Goal: Information Seeking & Learning: Learn about a topic

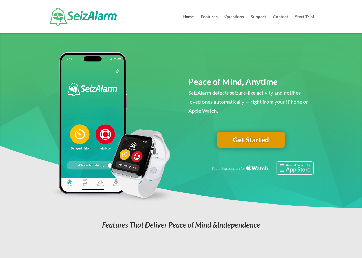
click at [247, 144] on link "Get Started" at bounding box center [251, 140] width 69 height 17
click at [293, 170] on img at bounding box center [262, 168] width 103 height 13
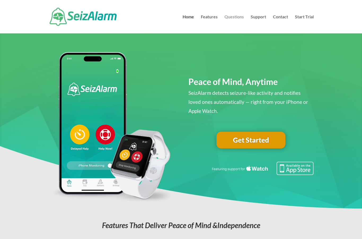
click at [238, 17] on link "Questions" at bounding box center [234, 24] width 19 height 19
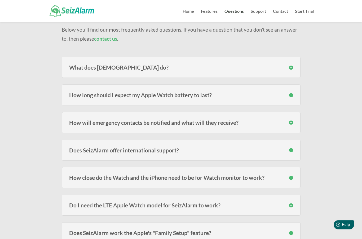
scroll to position [47, 0]
click at [173, 176] on h3 "How close do the Watch and the iPhone need to be for Watch monitor to work?" at bounding box center [181, 177] width 224 height 6
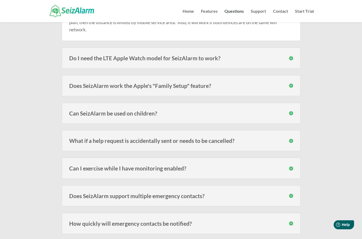
scroll to position [229, 0]
click at [200, 166] on h3 "Can I exercise while I have monitoring enabled?" at bounding box center [181, 168] width 224 height 6
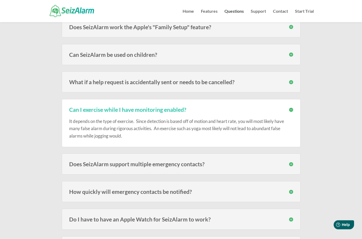
scroll to position [287, 0]
click at [201, 169] on div "Does SeizAlarm support multiple emergency contacts? Yes! You will be asked for …" at bounding box center [181, 163] width 239 height 21
click at [194, 164] on h3 "Does SeizAlarm support multiple emergency contacts?" at bounding box center [181, 164] width 224 height 6
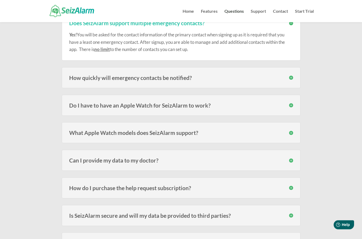
scroll to position [428, 0]
click at [189, 136] on div "What Apple Watch models does SeizAlarm support? SeizAlarm is currently compatib…" at bounding box center [181, 132] width 239 height 21
click at [192, 130] on h3 "What Apple Watch models does SeizAlarm support?" at bounding box center [181, 133] width 224 height 6
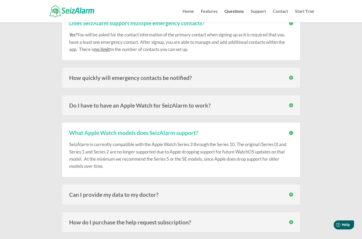
click at [152, 197] on div "Can I provide my data to my doctor? Yes you can. Within the log, there is an op…" at bounding box center [181, 194] width 239 height 21
click at [153, 195] on h3 "Can I provide my data to my doctor?" at bounding box center [181, 194] width 224 height 6
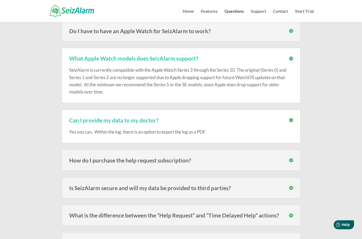
scroll to position [502, 0]
click at [158, 215] on h3 "What is the difference between the “Help Request” and “Time Delayed Help” actio…" at bounding box center [181, 215] width 224 height 6
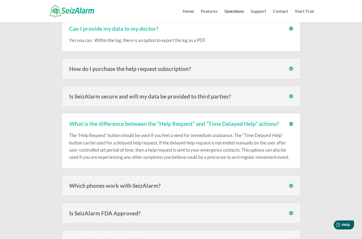
scroll to position [609, 0]
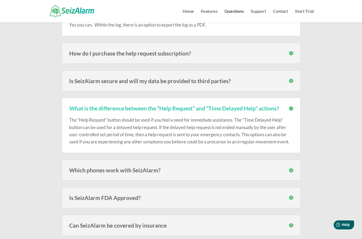
click at [175, 167] on h3 "Which phones work with SeizAlarm?" at bounding box center [181, 170] width 224 height 6
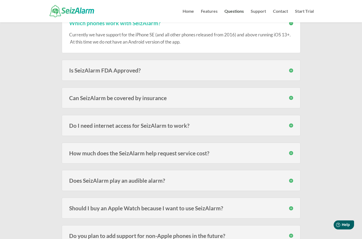
scroll to position [755, 0]
click at [169, 150] on h3 "How much does the SeizAlarm help request service cost?" at bounding box center [181, 153] width 224 height 6
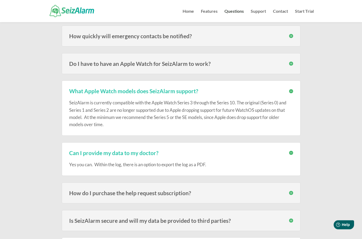
scroll to position [469, 0]
